Goal: Find specific page/section

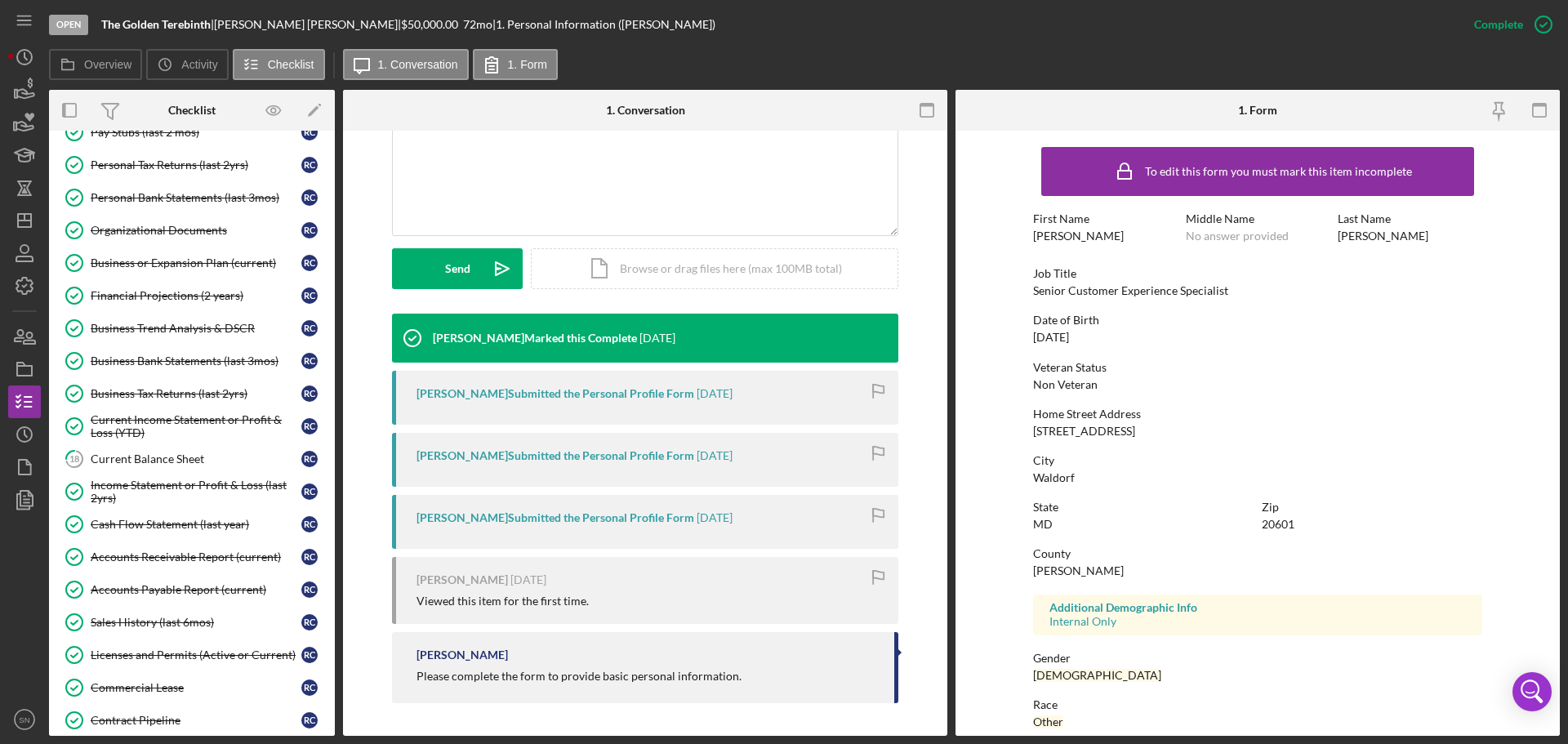
scroll to position [387, 0]
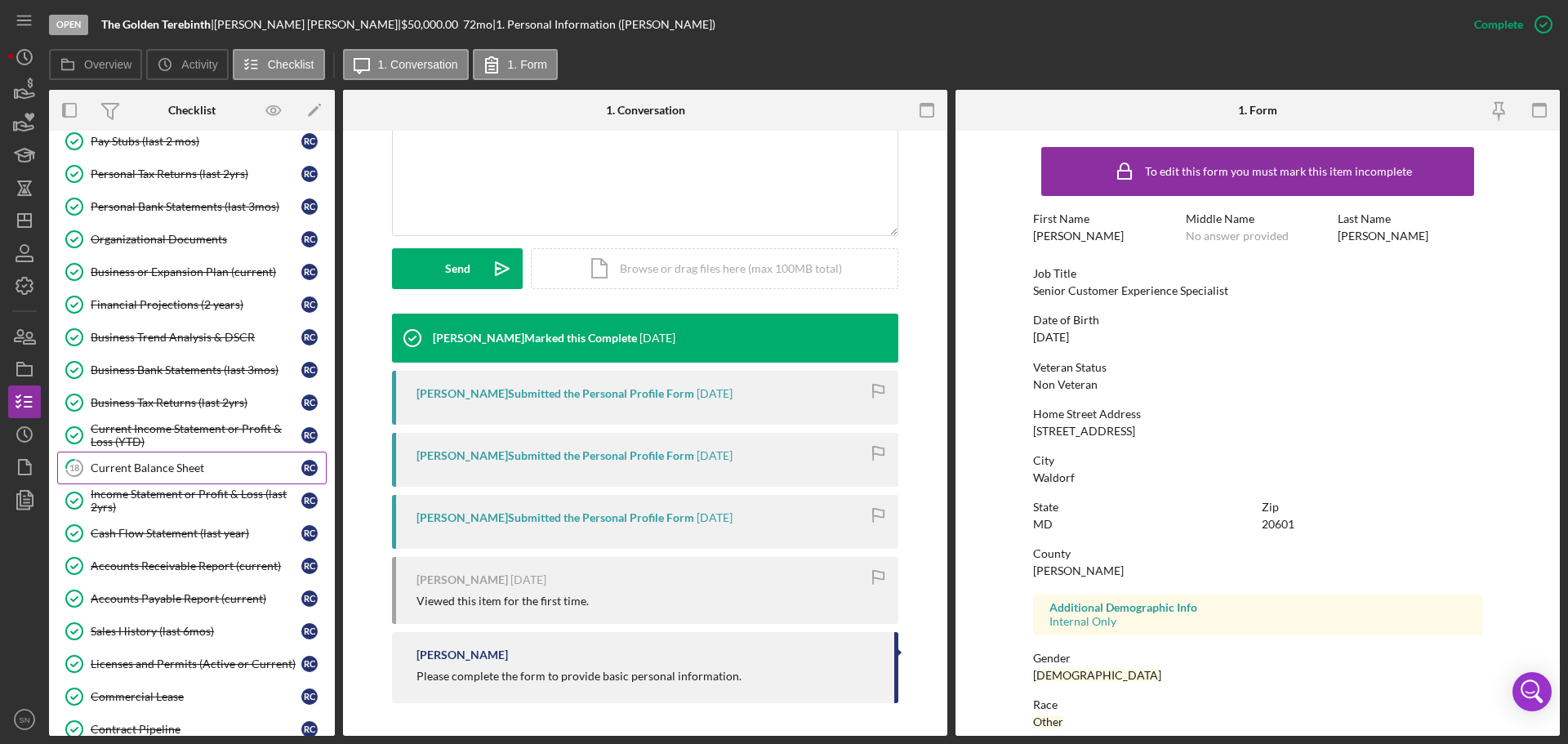
click at [180, 465] on link "18 Current Balance Sheet R C" at bounding box center [192, 468] width 269 height 32
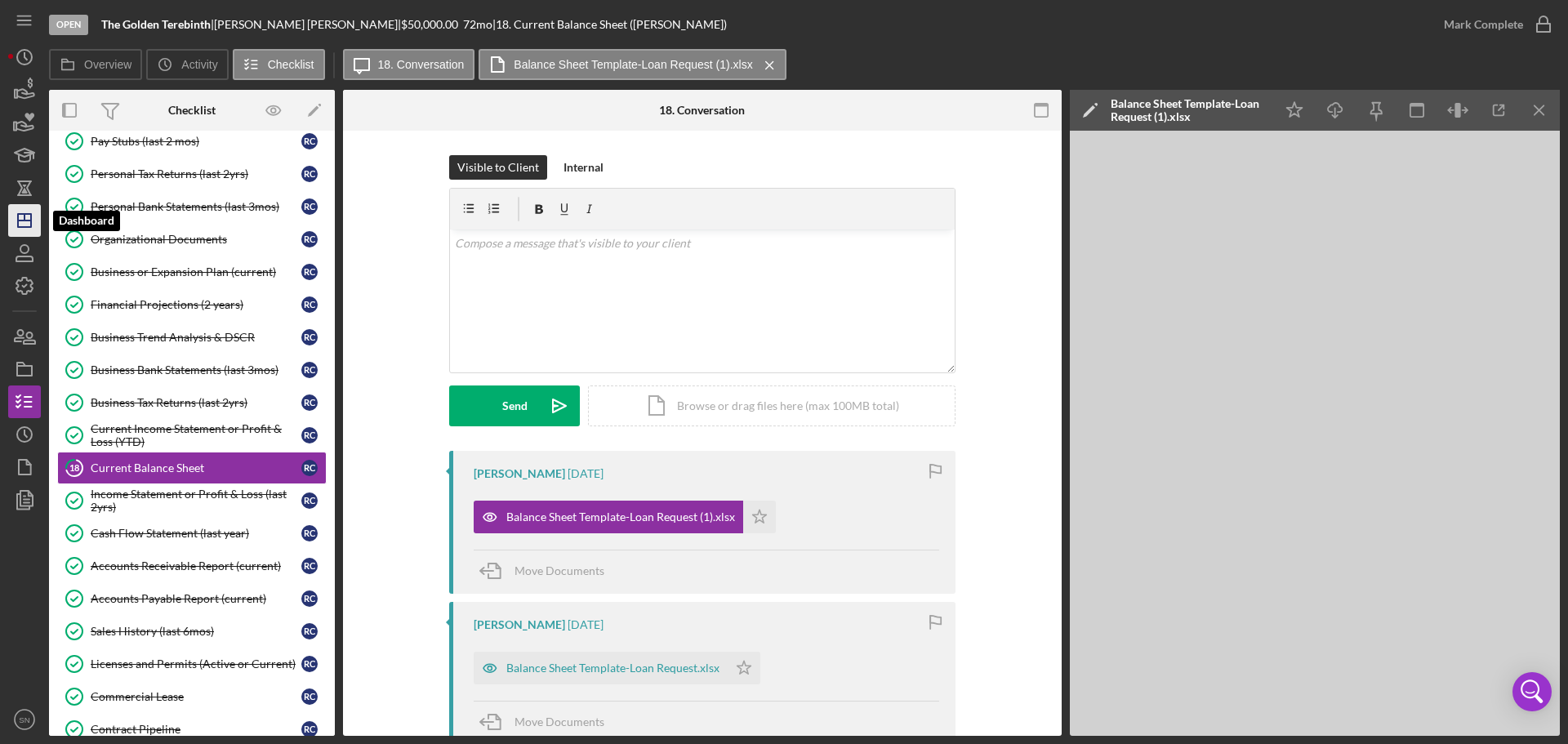
click at [24, 219] on icon "Icon/Dashboard" at bounding box center [25, 221] width 41 height 41
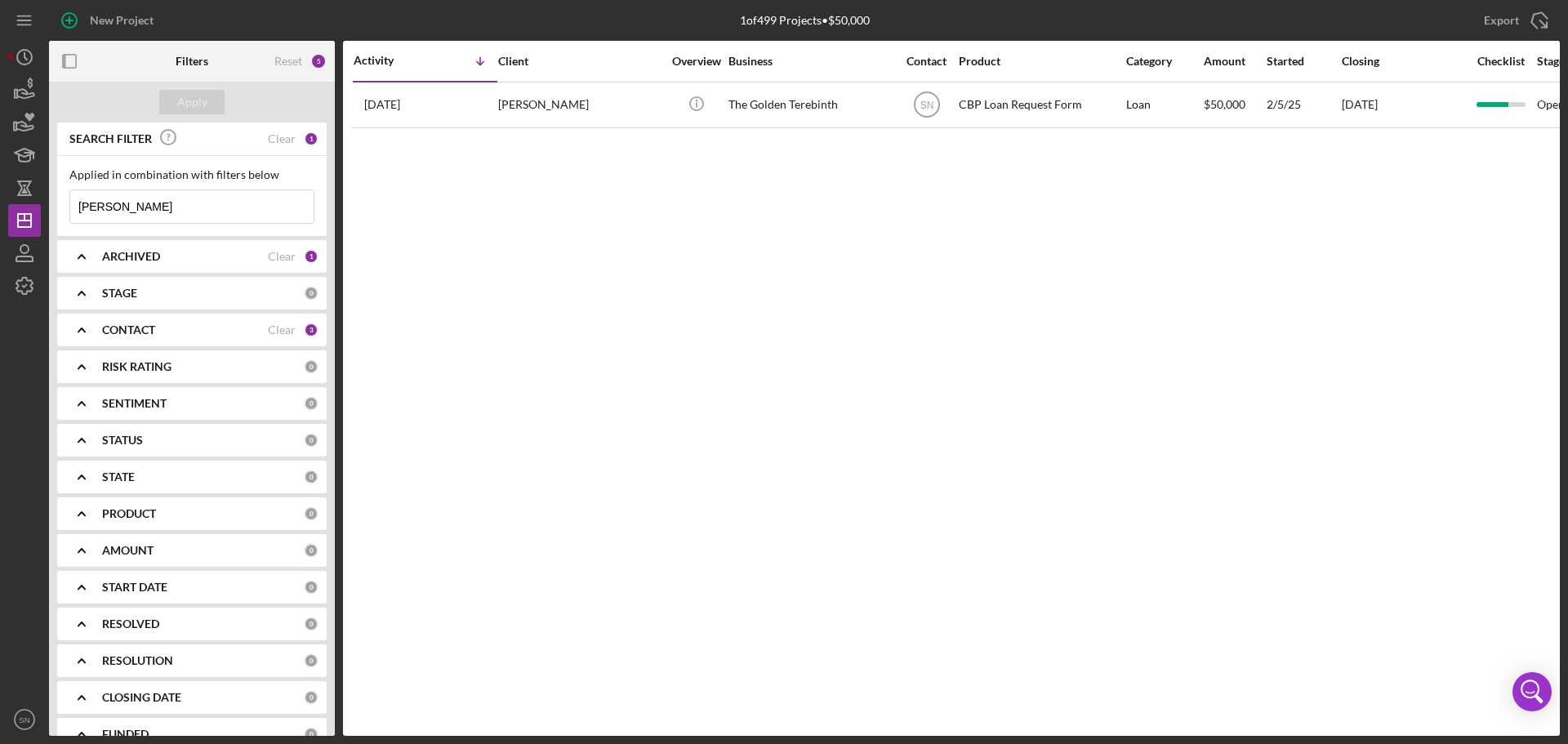
click at [146, 213] on input "[PERSON_NAME]" at bounding box center [192, 206] width 244 height 32
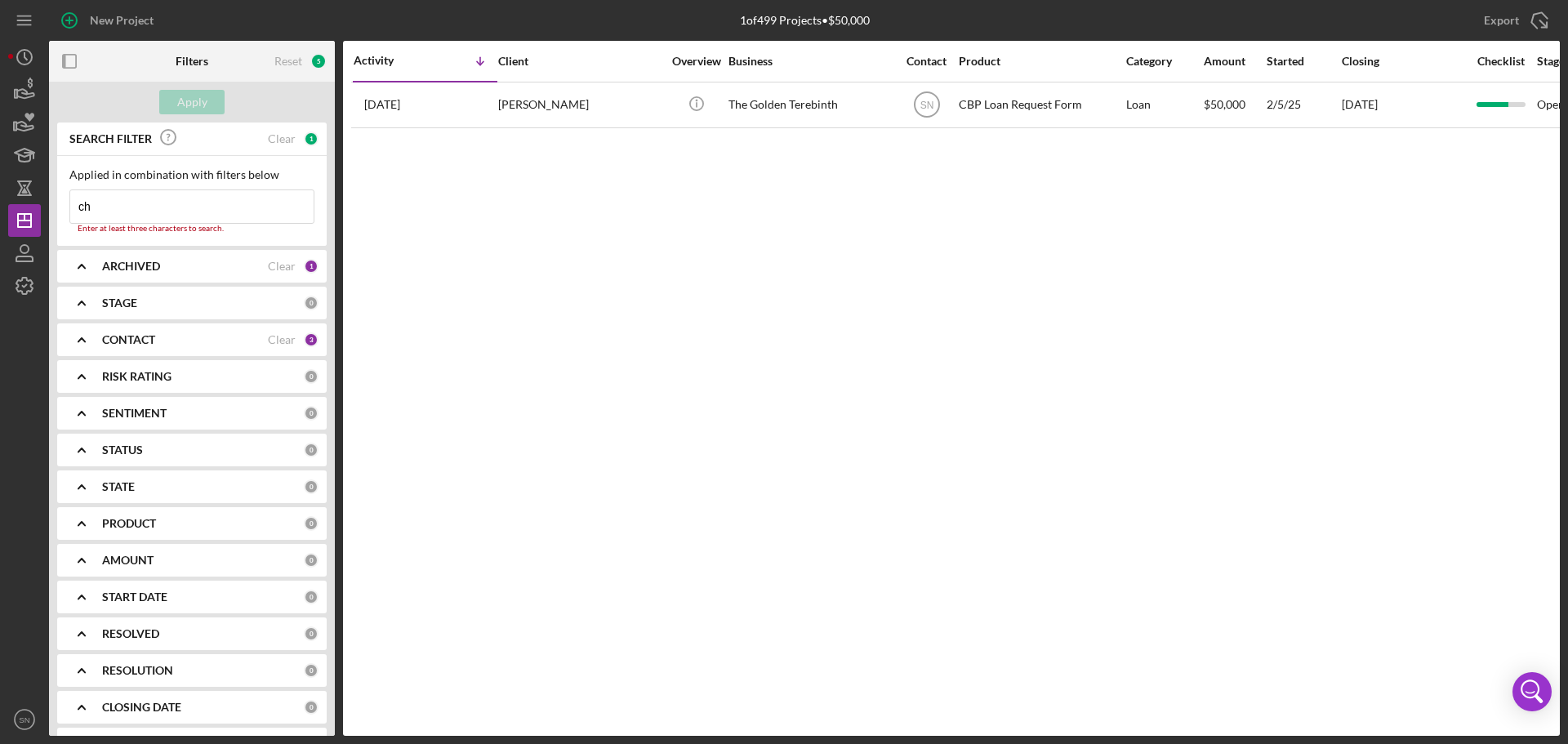
type input "c"
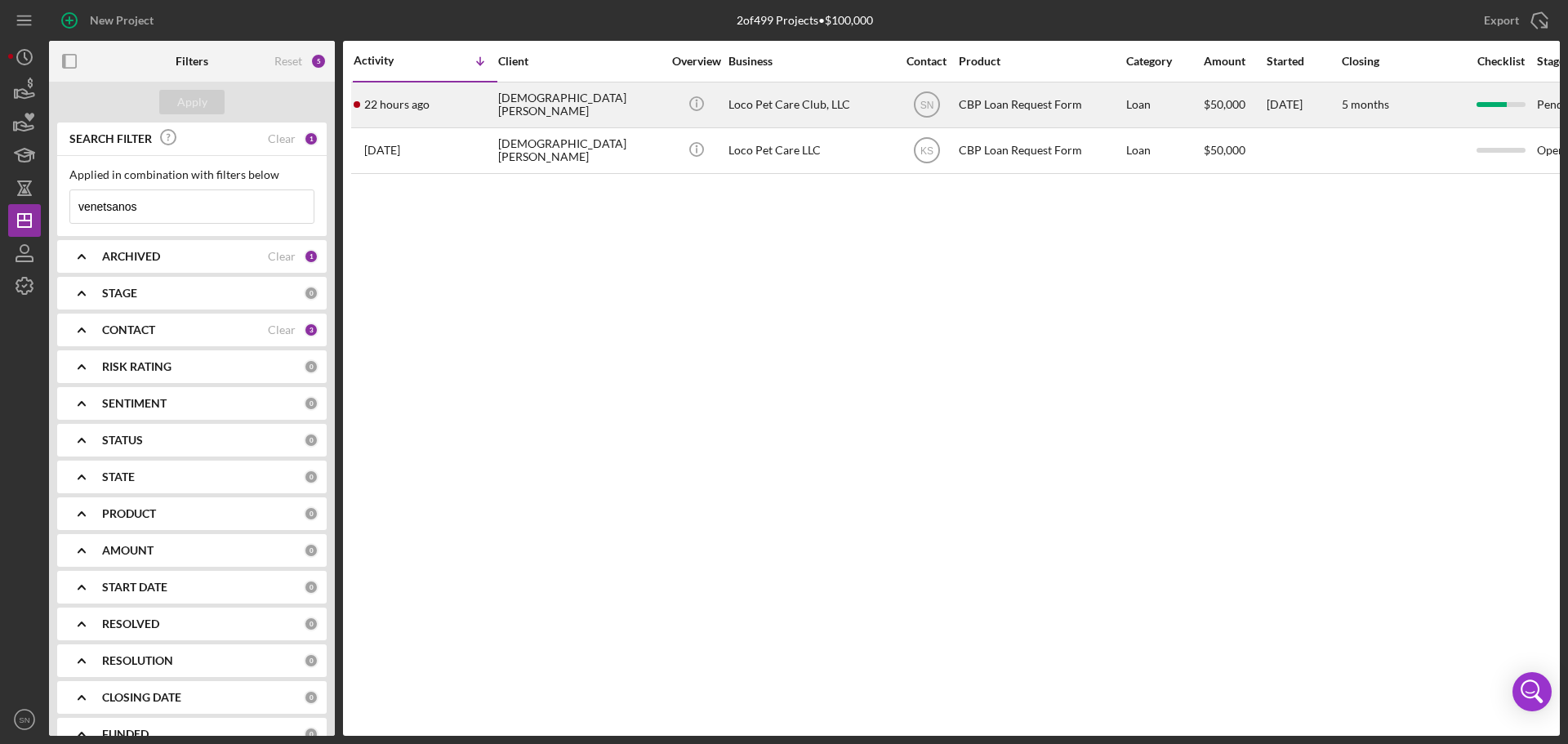
type input "venetsanos"
click at [890, 112] on div "Loco Pet Care Club, LLC" at bounding box center [810, 105] width 164 height 43
